Goal: Task Accomplishment & Management: Complete application form

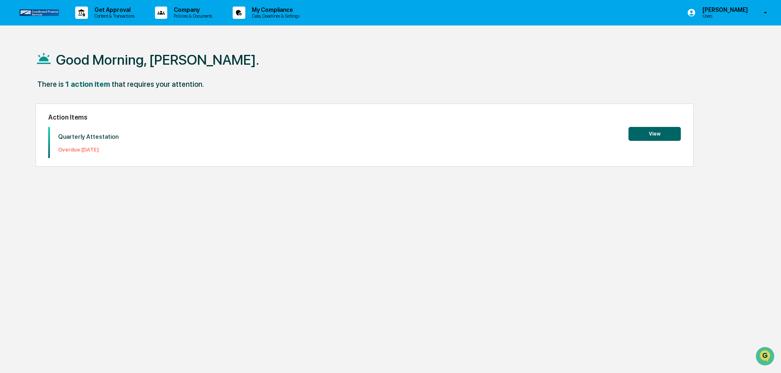
click at [654, 134] on button "View" at bounding box center [655, 134] width 52 height 14
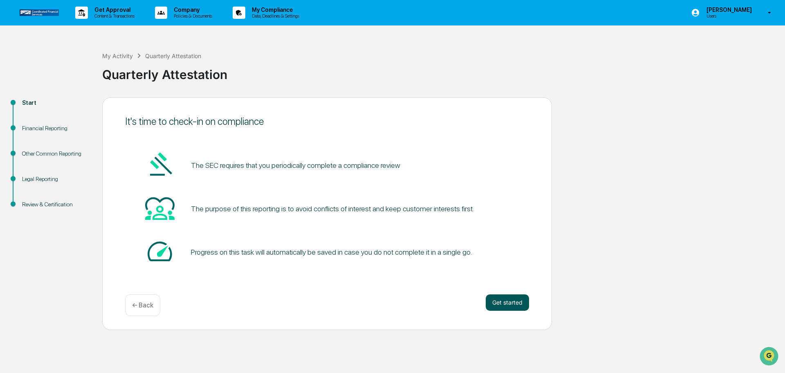
click at [504, 303] on button "Get started" at bounding box center [507, 302] width 43 height 16
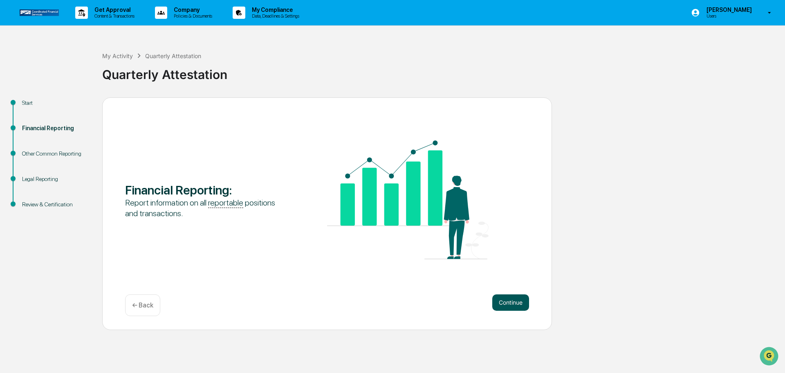
click at [511, 304] on button "Continue" at bounding box center [511, 302] width 37 height 16
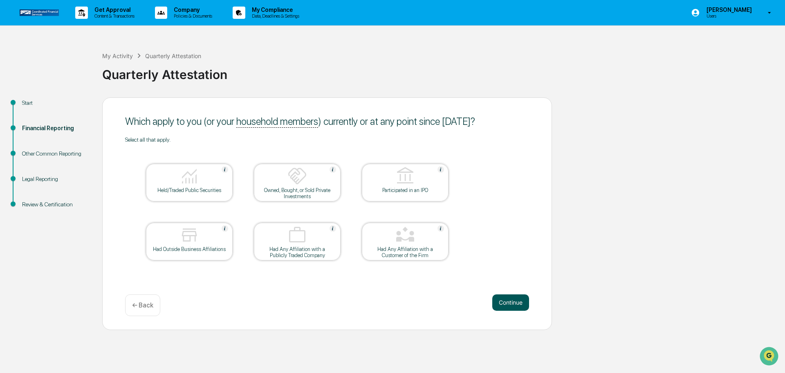
click at [513, 304] on button "Continue" at bounding box center [511, 302] width 37 height 16
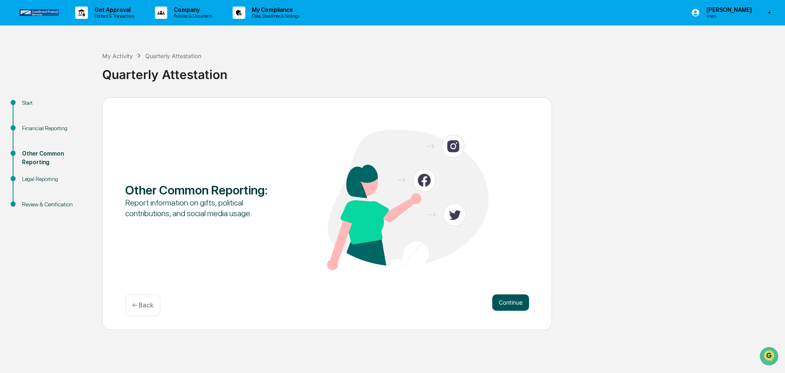
click at [511, 305] on button "Continue" at bounding box center [511, 302] width 37 height 16
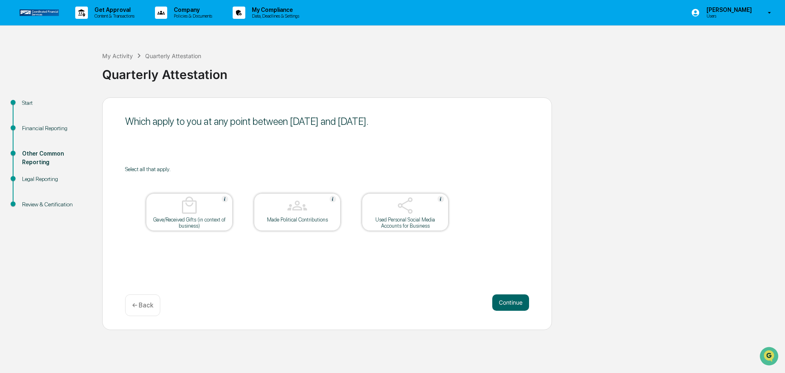
click at [511, 305] on button "Continue" at bounding box center [511, 302] width 37 height 16
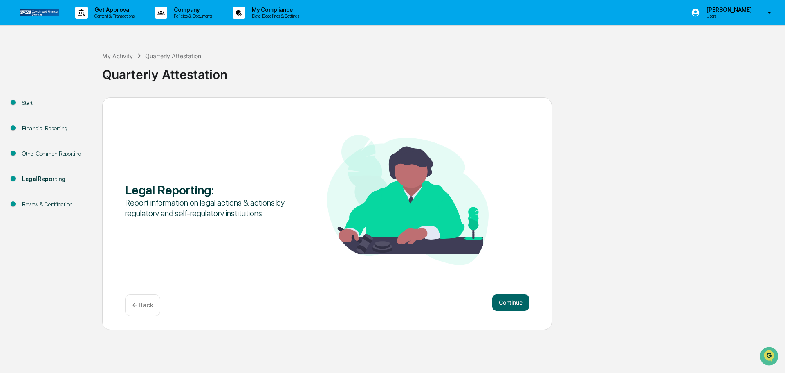
click at [511, 305] on button "Continue" at bounding box center [511, 302] width 37 height 16
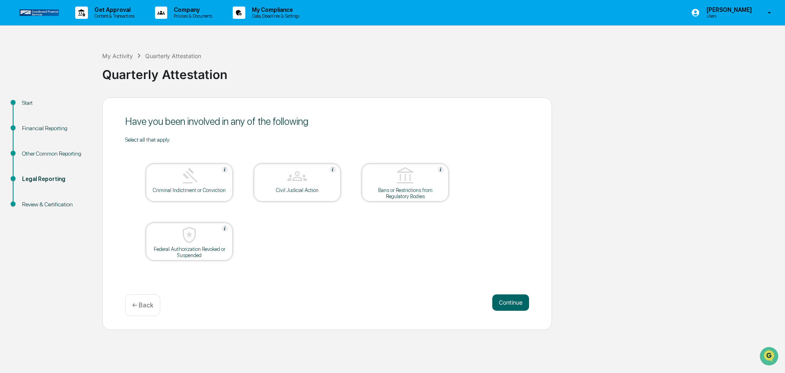
click at [511, 305] on button "Continue" at bounding box center [511, 302] width 37 height 16
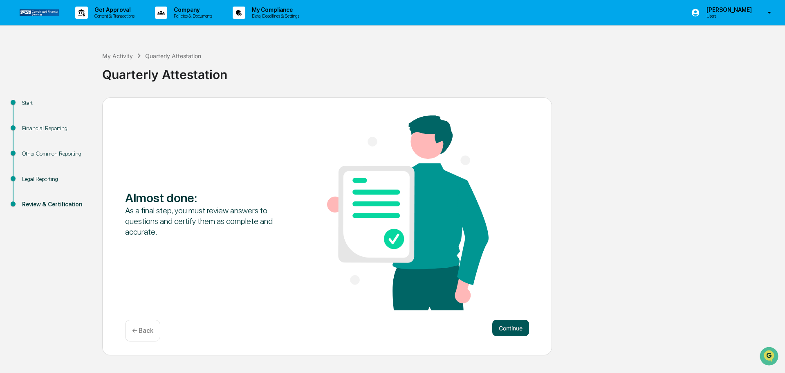
click at [508, 327] on button "Continue" at bounding box center [511, 328] width 37 height 16
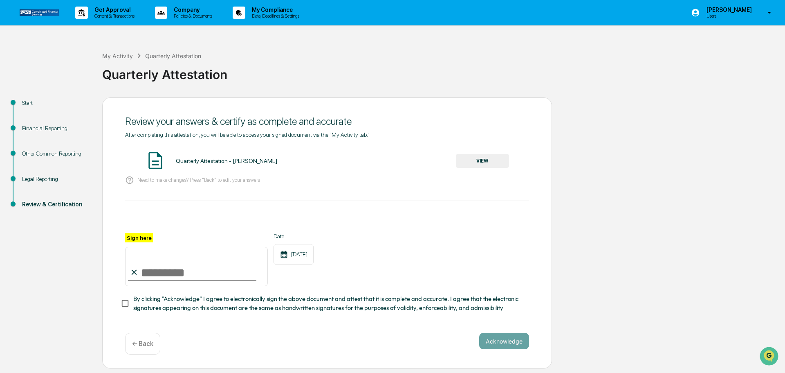
click at [152, 276] on input "Sign here" at bounding box center [196, 266] width 143 height 39
type input "**********"
click at [242, 280] on div at bounding box center [192, 279] width 128 height 1
click at [510, 344] on button "Acknowledge" at bounding box center [504, 341] width 50 height 16
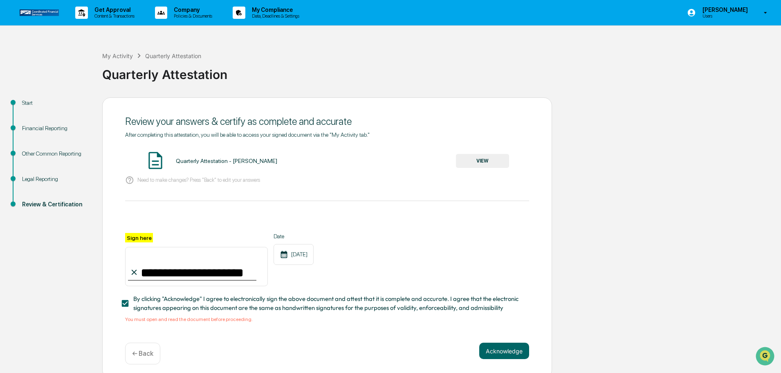
click at [486, 162] on button "VIEW" at bounding box center [482, 161] width 53 height 14
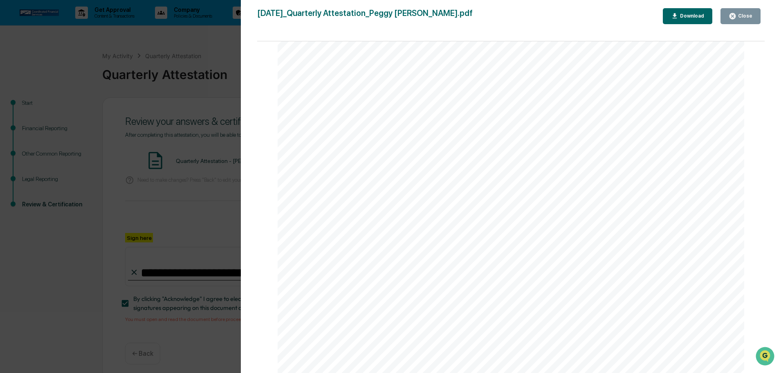
scroll to position [2410, 0]
click at [205, 200] on div "Version History [DATE] 04:28 PM [PERSON_NAME] [DATE]_Quarterly Attestation_Pegg…" at bounding box center [390, 186] width 781 height 373
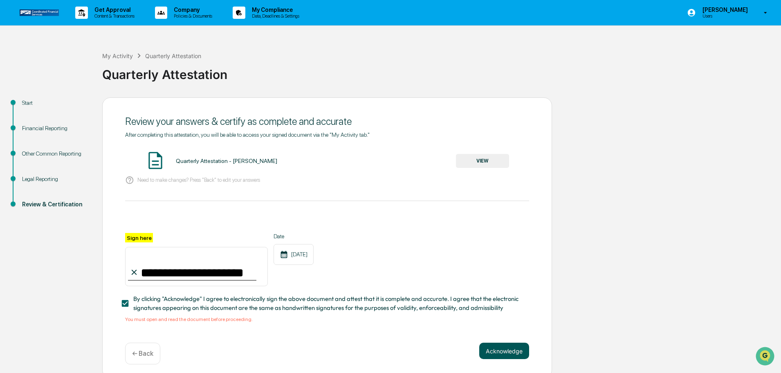
click at [512, 353] on button "Acknowledge" at bounding box center [504, 350] width 50 height 16
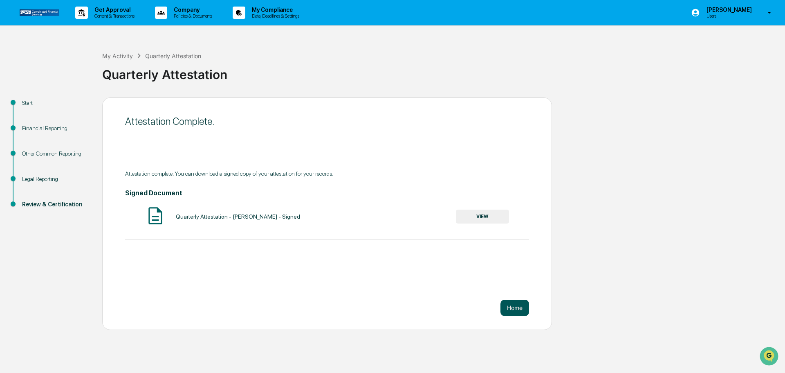
click at [516, 308] on button "Home" at bounding box center [515, 307] width 29 height 16
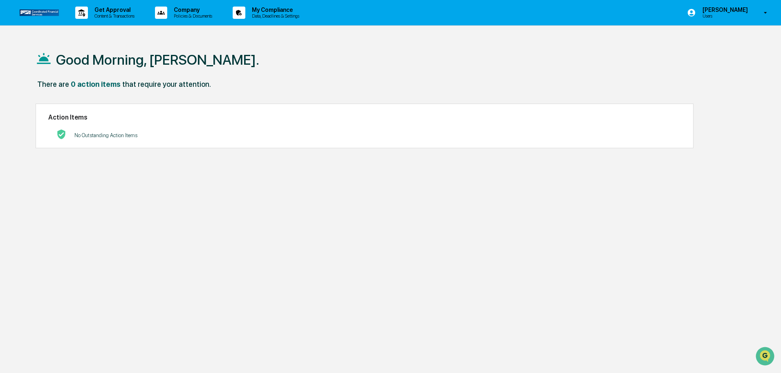
click at [200, 184] on div "Good Morning, [PERSON_NAME]. There are 0 action items that require your attenti…" at bounding box center [387, 225] width 728 height 373
